Goal: Information Seeking & Learning: Learn about a topic

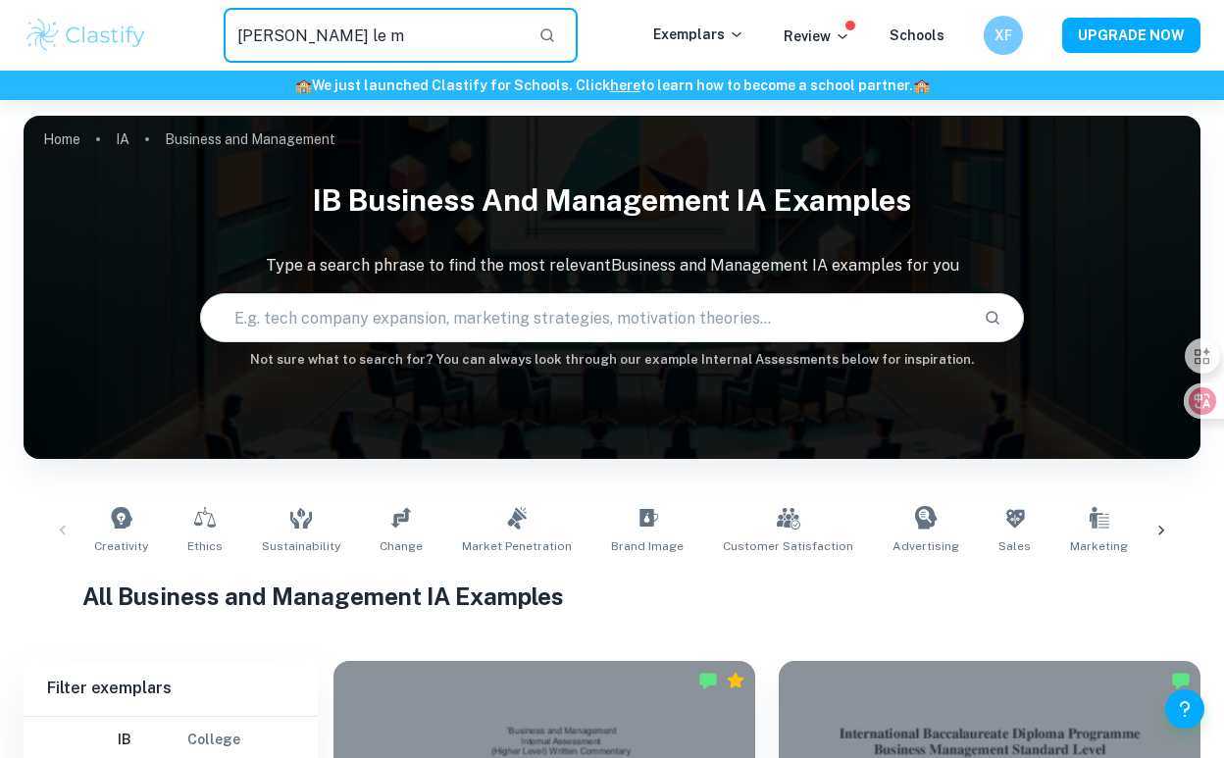
scroll to position [7901, 0]
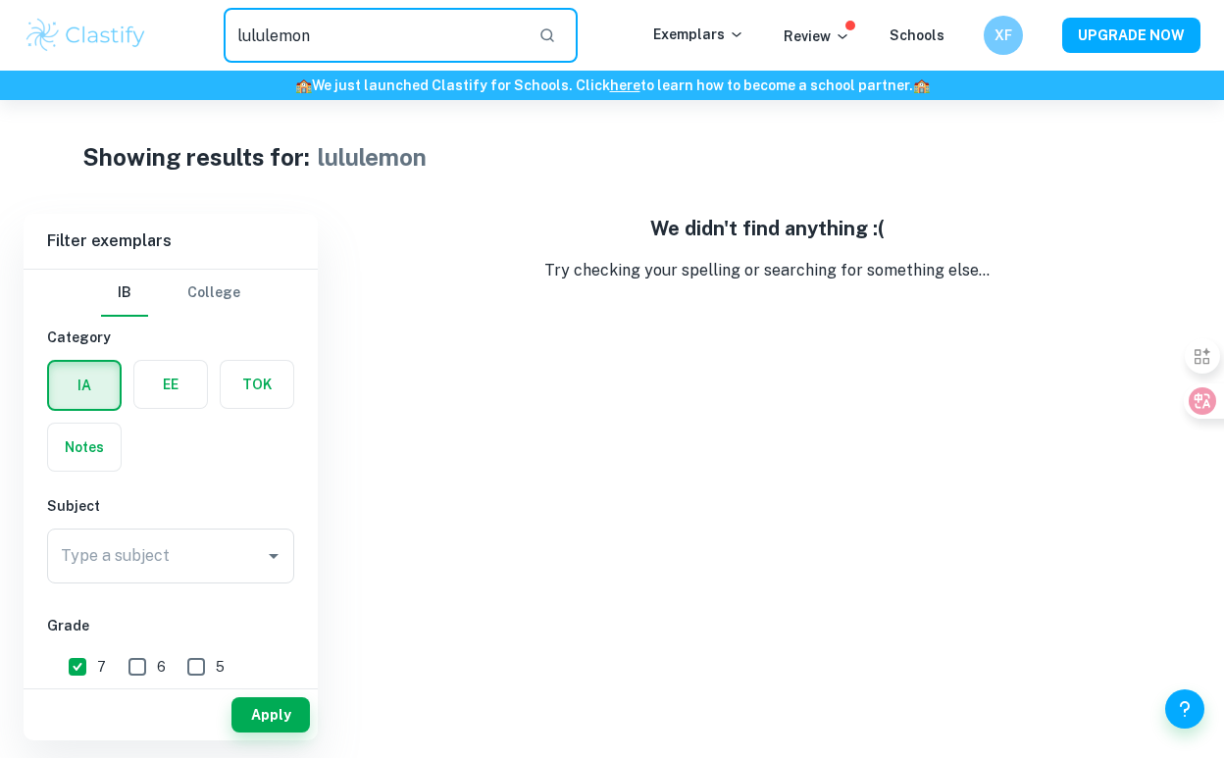
click at [481, 41] on input "lululemon" at bounding box center [373, 35] width 299 height 55
type input "l"
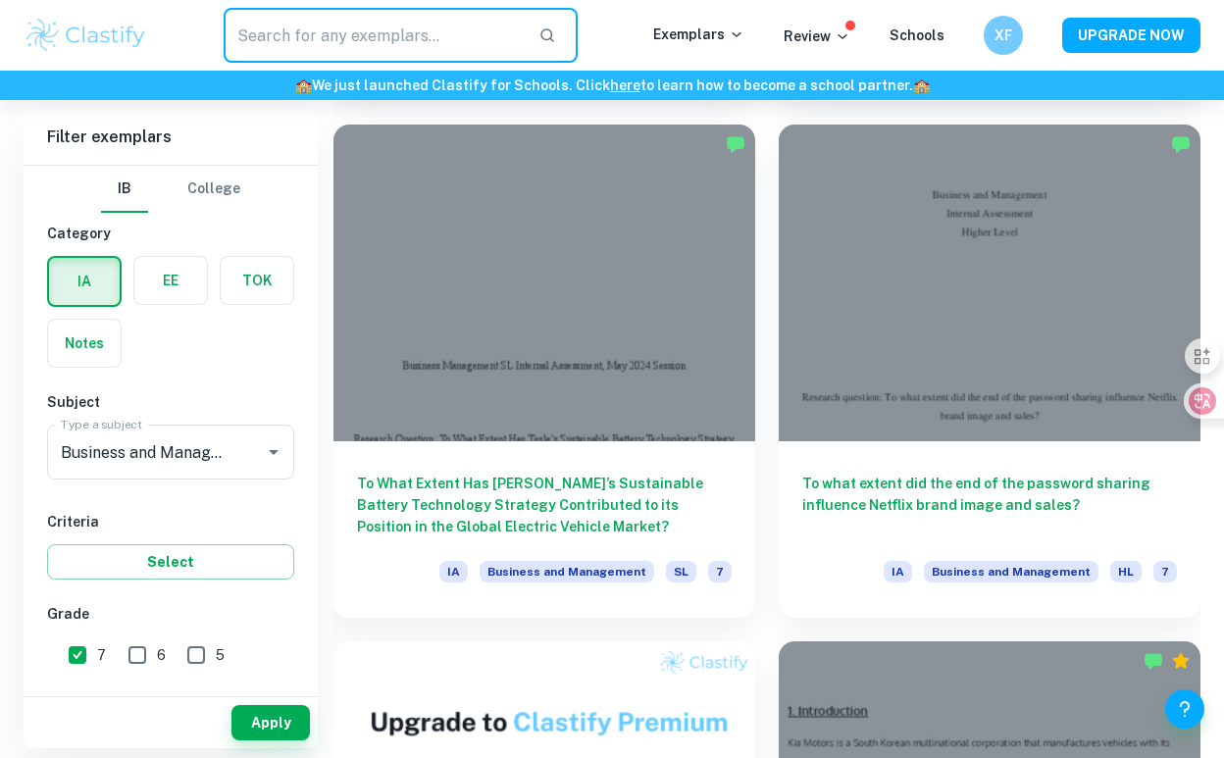
scroll to position [5755, 0]
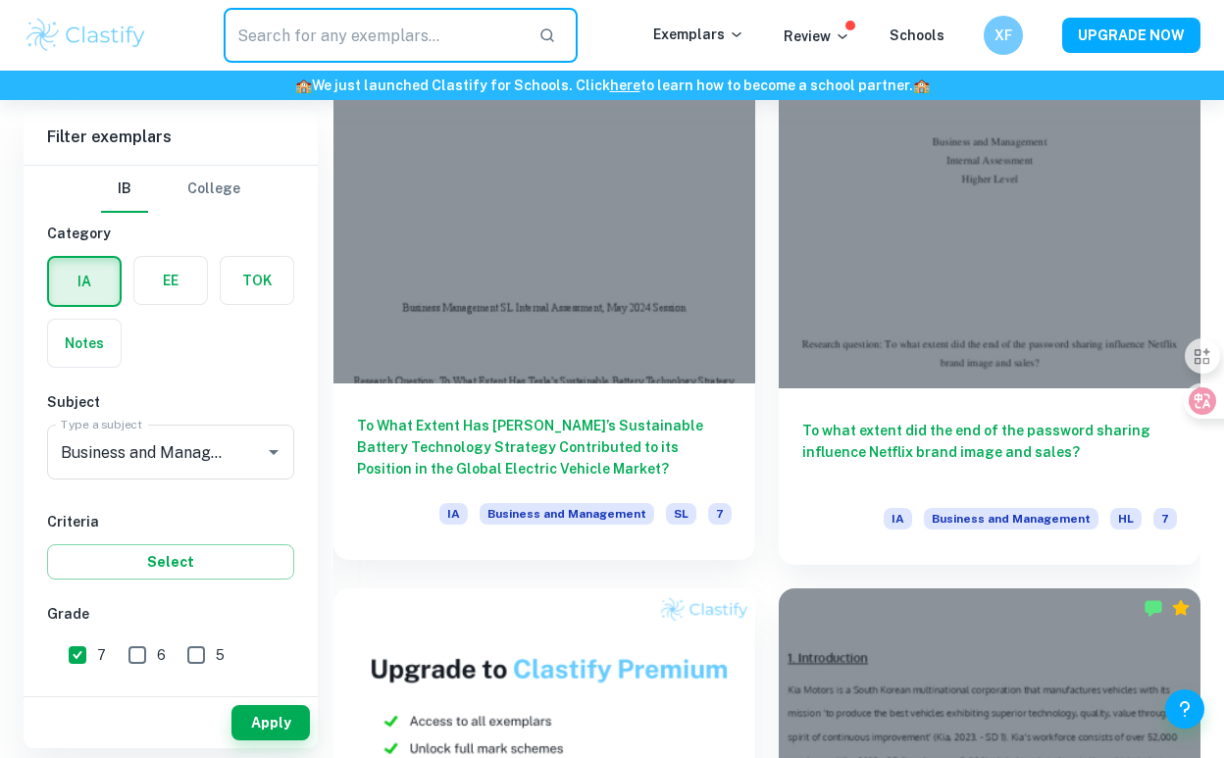
click at [472, 346] on div at bounding box center [545, 225] width 422 height 317
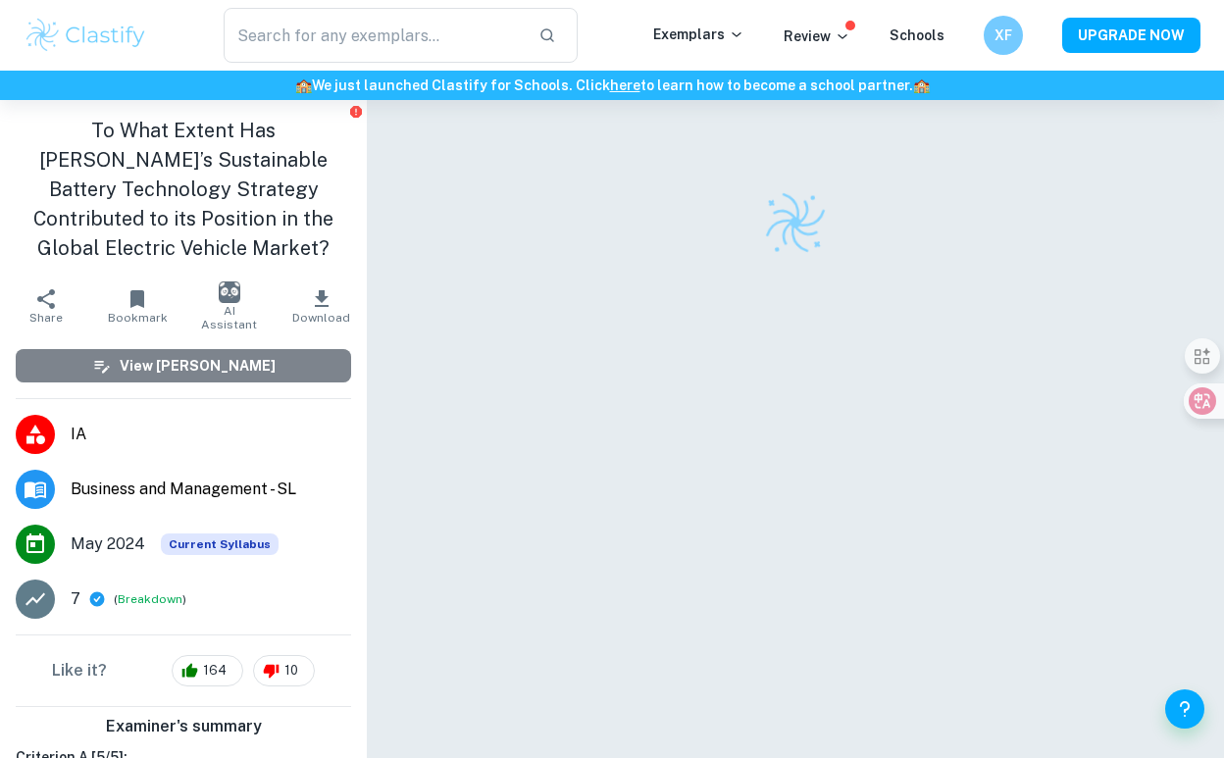
click at [325, 362] on button "View [PERSON_NAME]" at bounding box center [184, 365] width 336 height 33
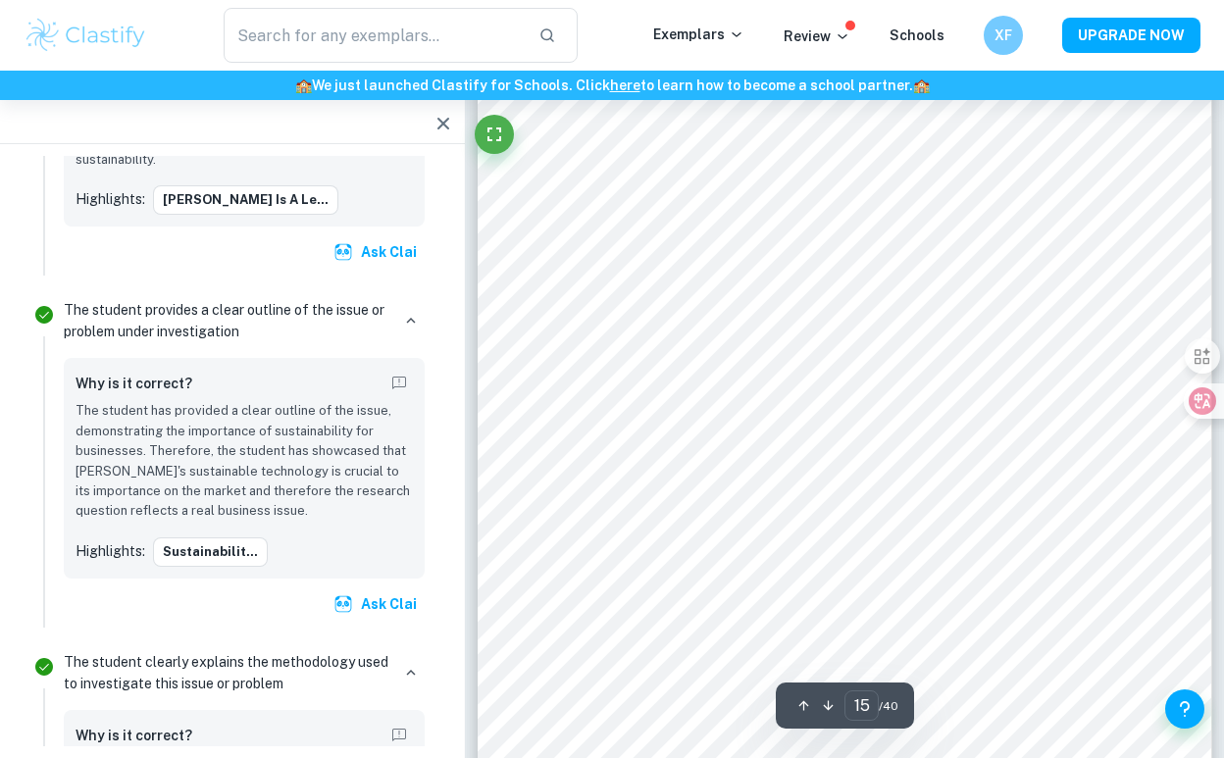
scroll to position [16090, 0]
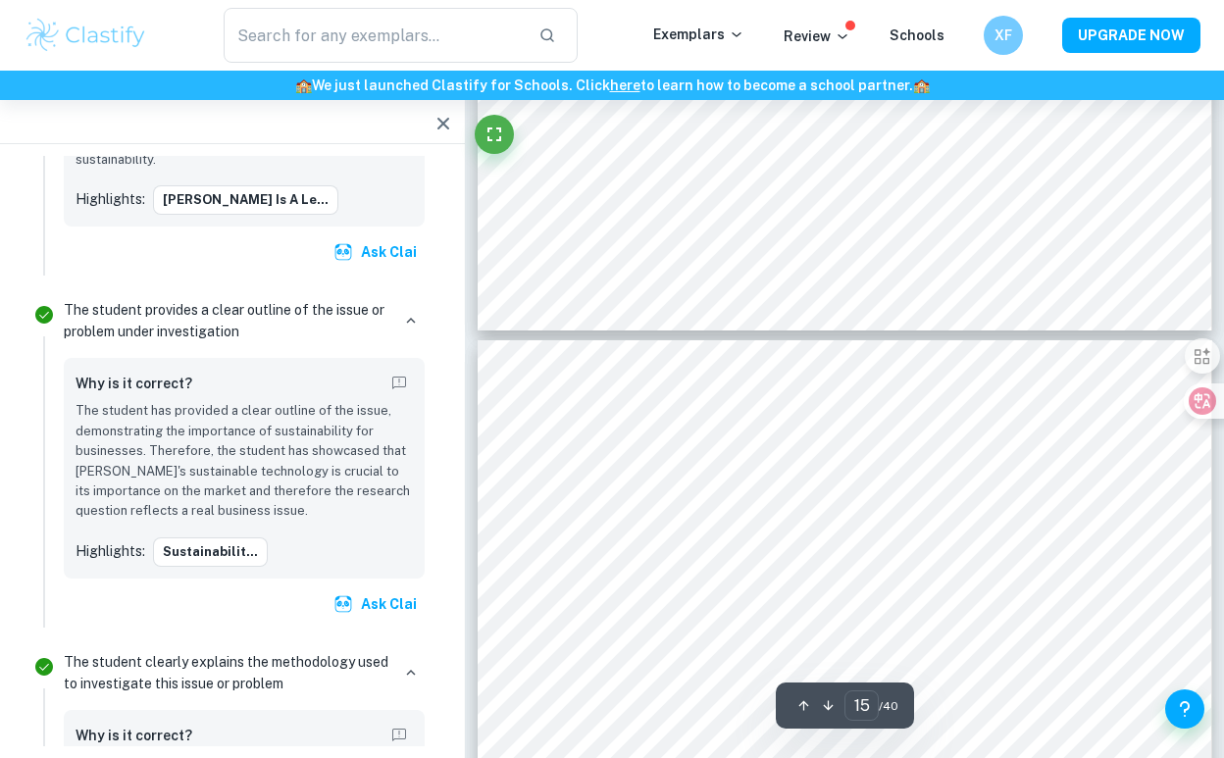
type input "16"
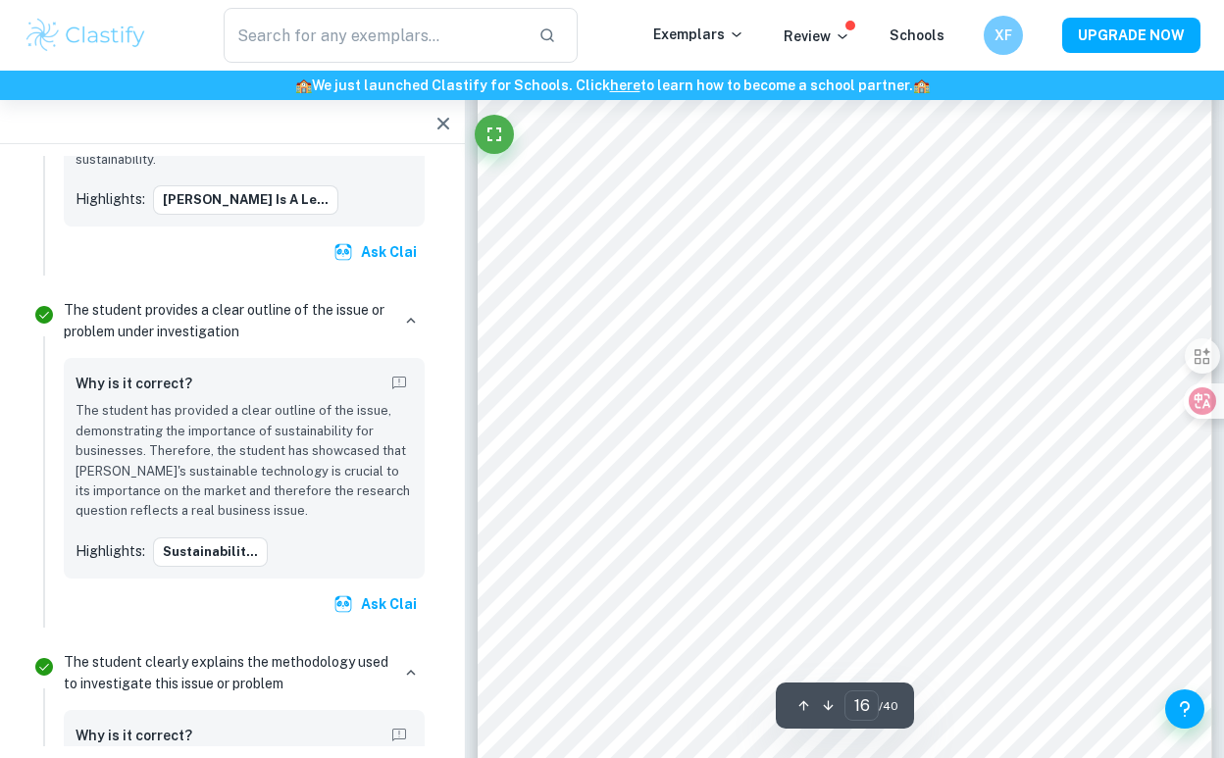
scroll to position [16546, 0]
